Goal: Information Seeking & Learning: Find specific fact

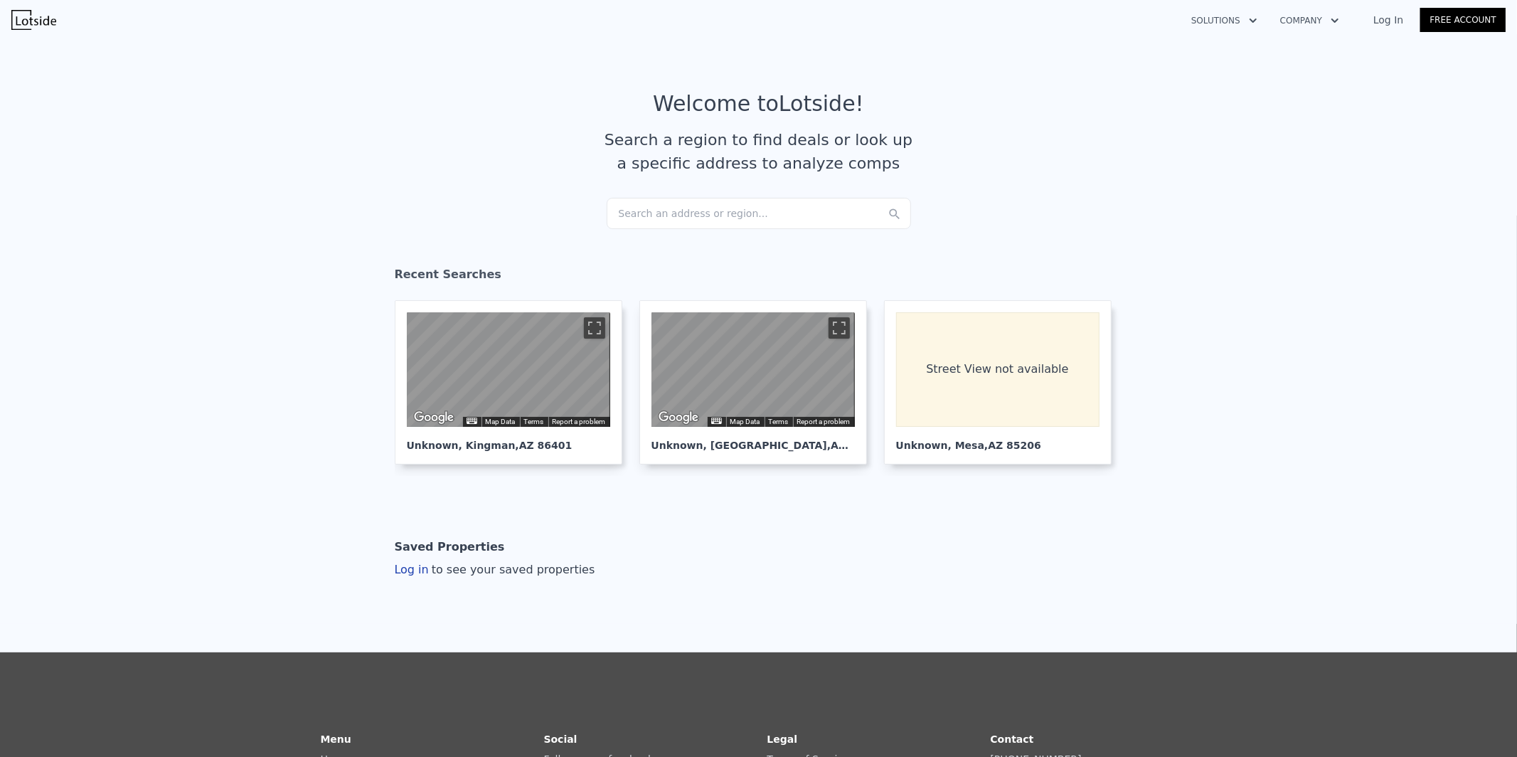
click at [689, 208] on div "Search an address or region..." at bounding box center [759, 213] width 304 height 31
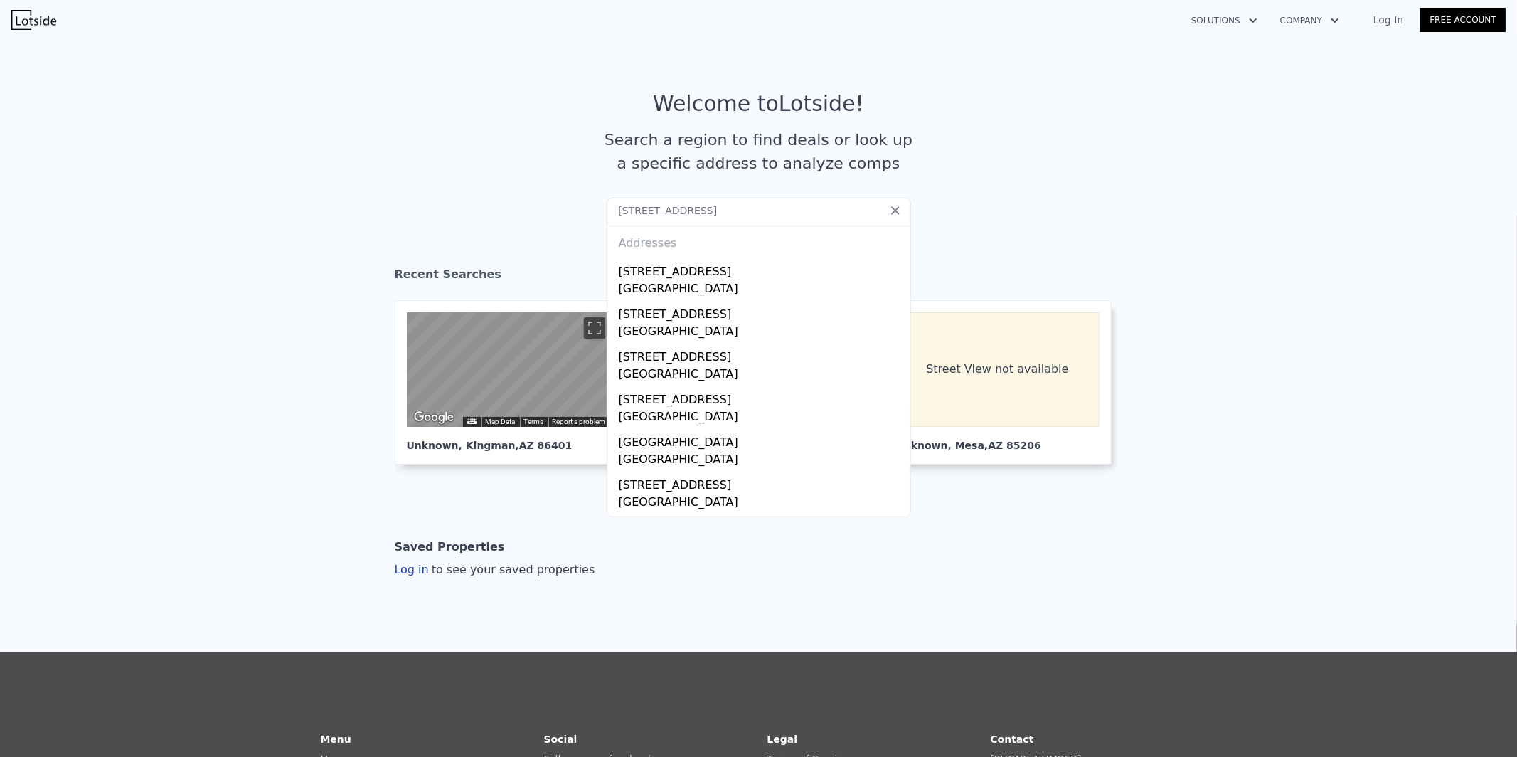
type input "[STREET_ADDRESS]"
click at [1026, 75] on section "Welcome to Lotside ! Search a region to find deals or look up a specific addres…" at bounding box center [758, 144] width 1517 height 221
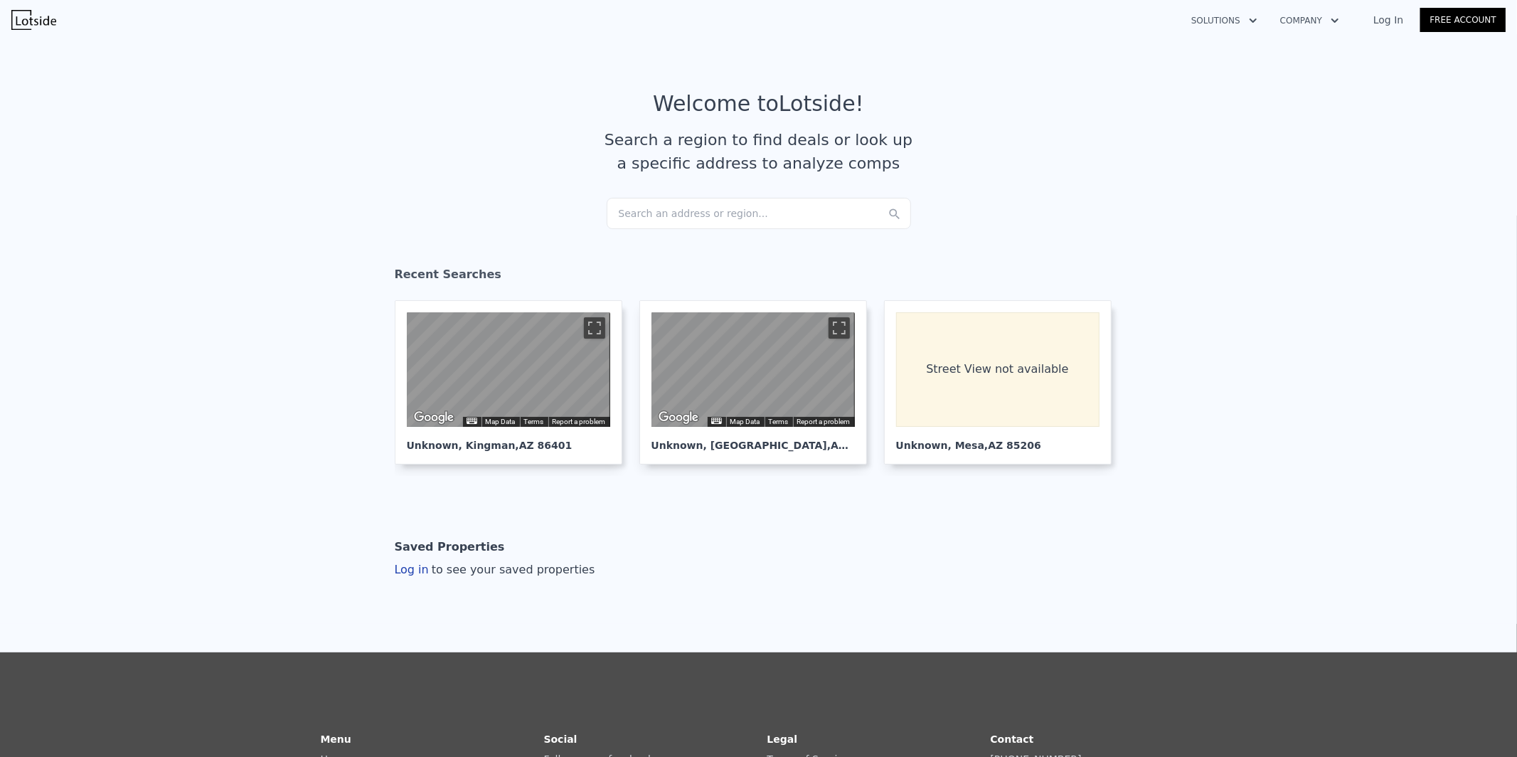
click at [758, 206] on div "Search an address or region..." at bounding box center [759, 213] width 304 height 31
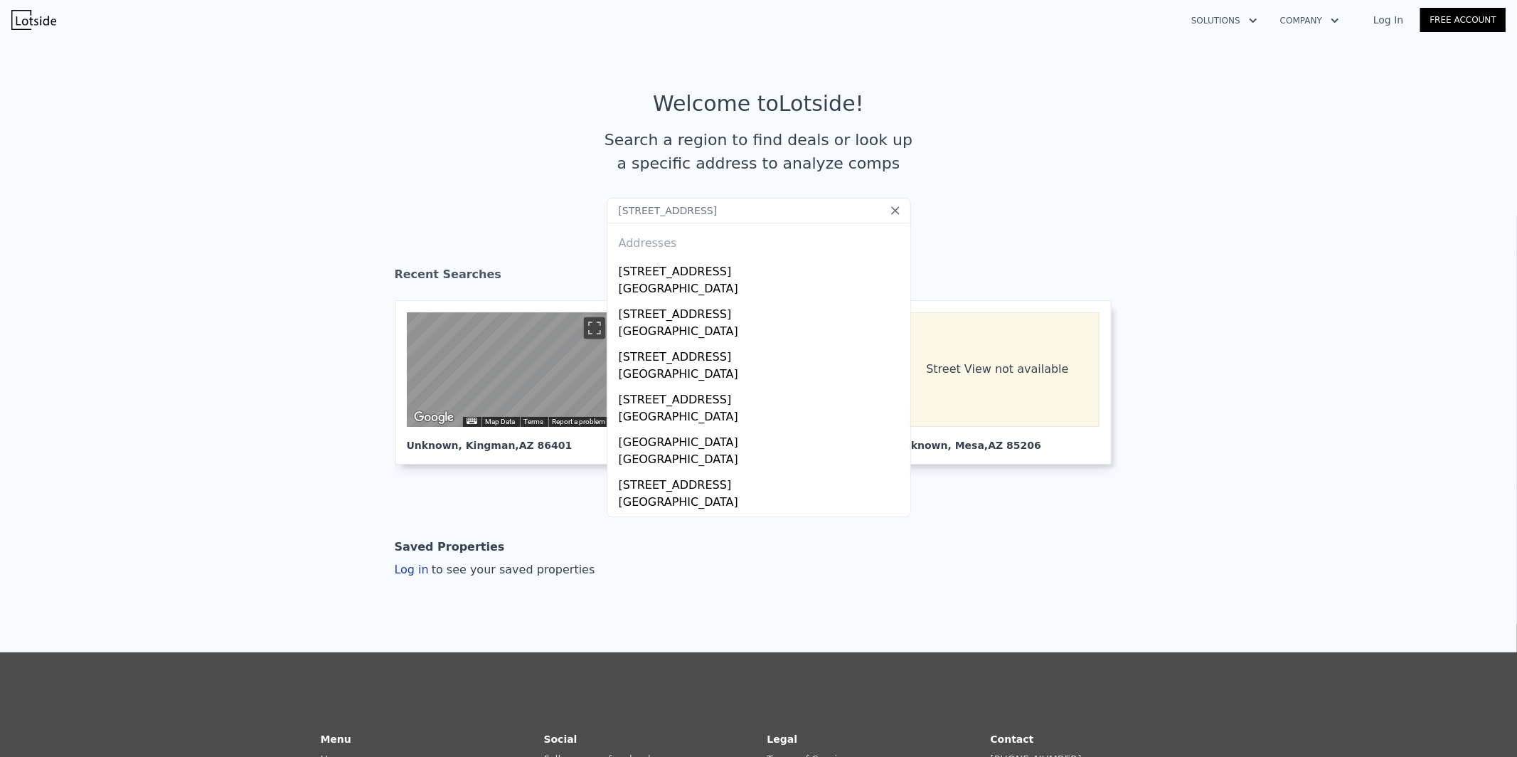
click at [616, 213] on input "[STREET_ADDRESS]" at bounding box center [759, 211] width 304 height 26
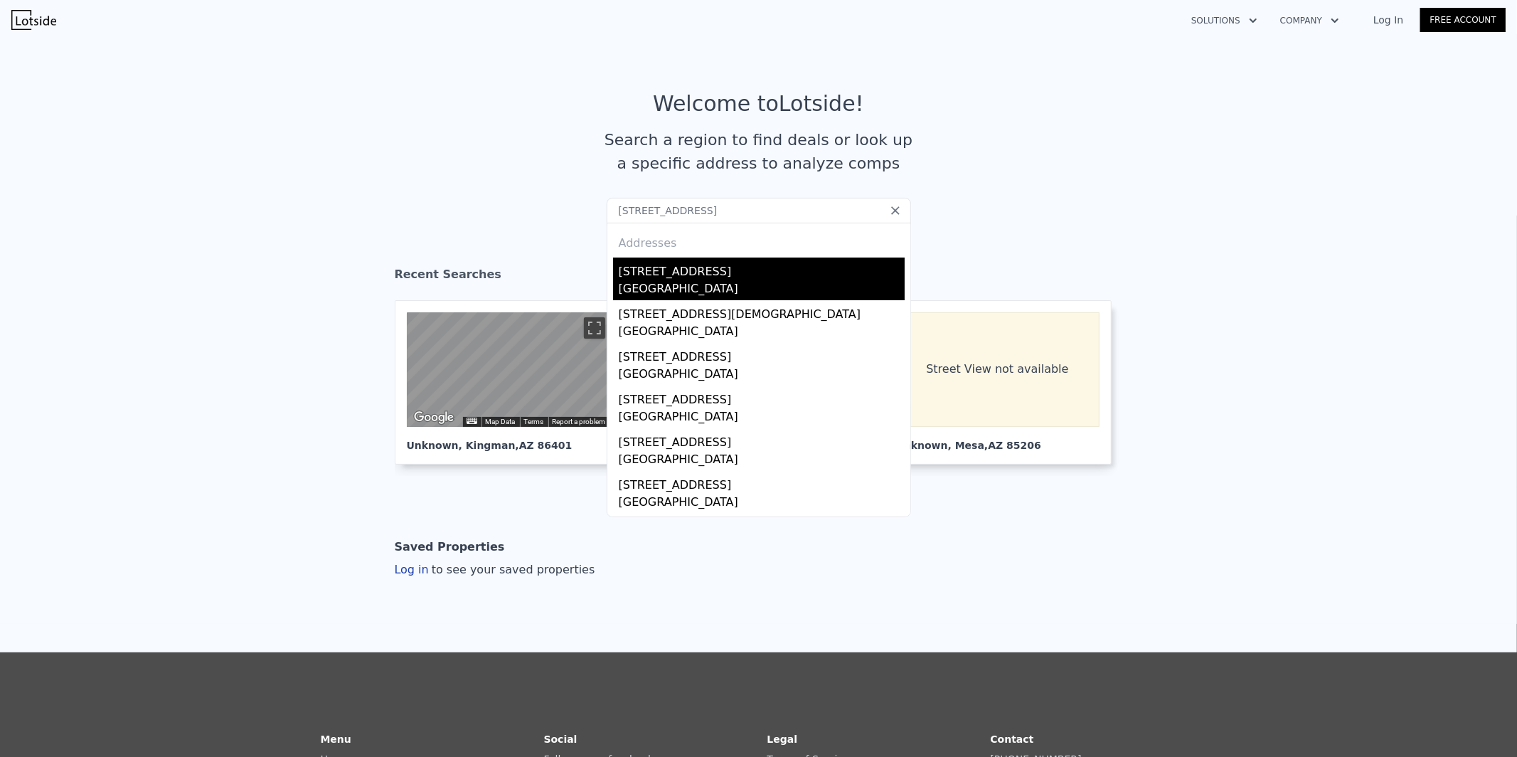
type input "[STREET_ADDRESS]"
click at [647, 280] on div "[GEOGRAPHIC_DATA]" at bounding box center [762, 290] width 286 height 20
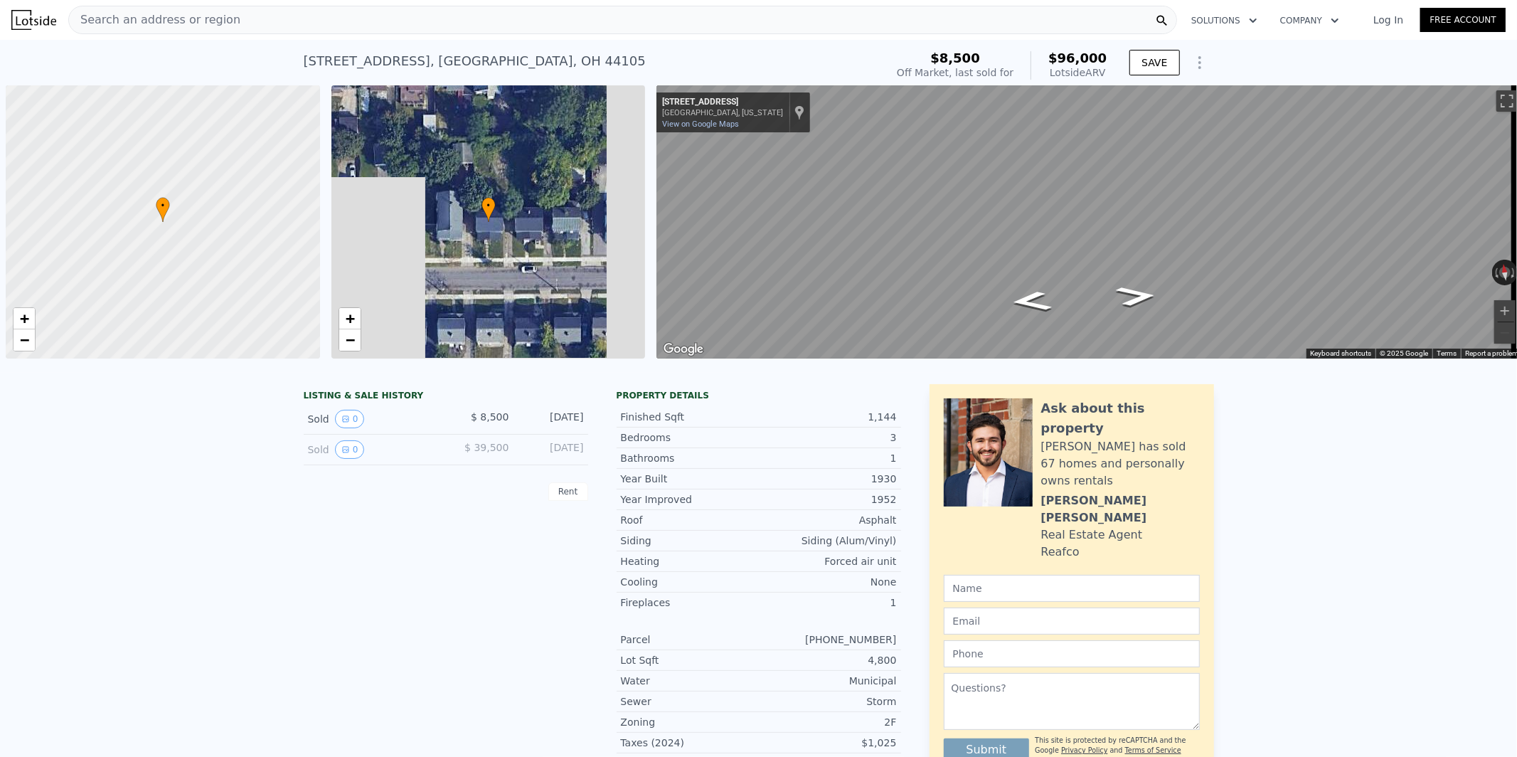
scroll to position [0, 5]
